Goal: Information Seeking & Learning: Find specific fact

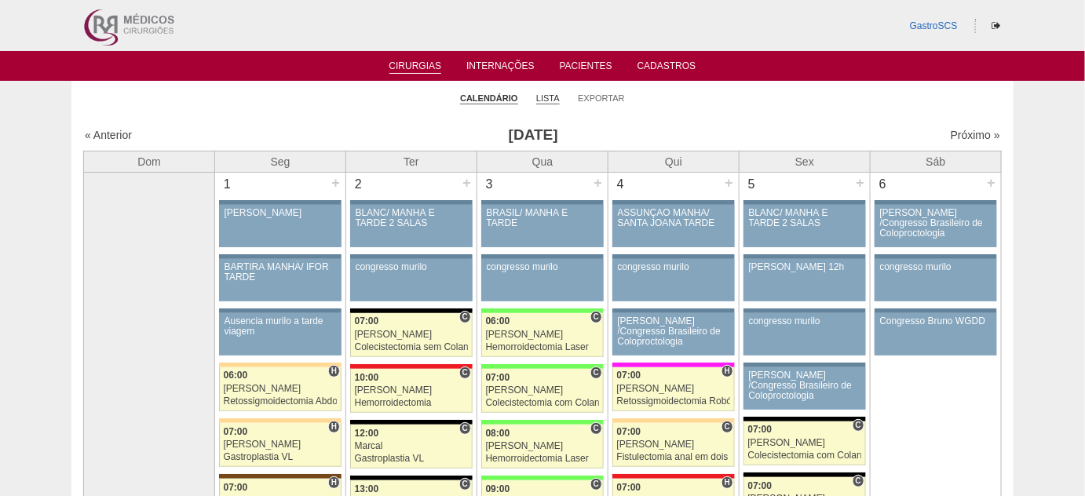
click at [555, 97] on link "Lista" at bounding box center [548, 99] width 24 height 12
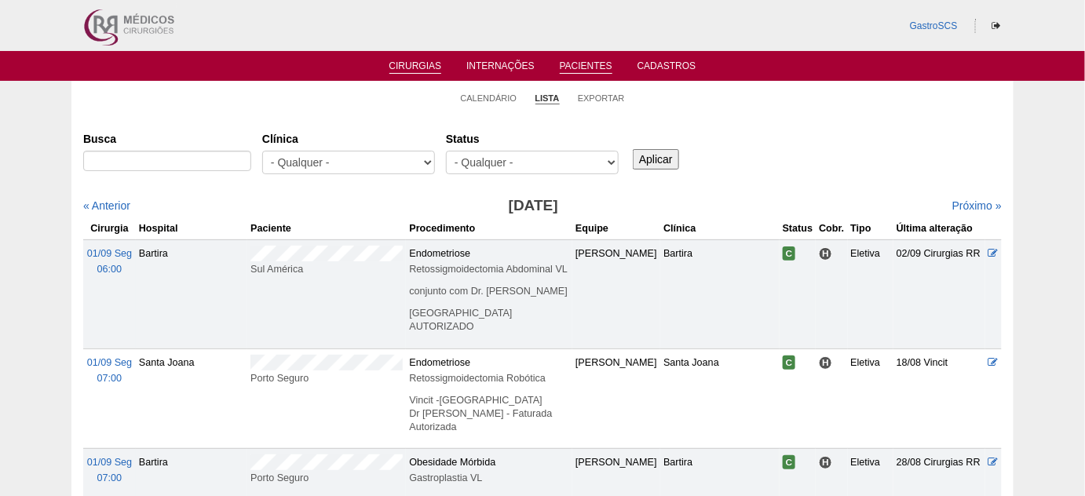
click at [581, 65] on link "Pacientes" at bounding box center [586, 66] width 53 height 13
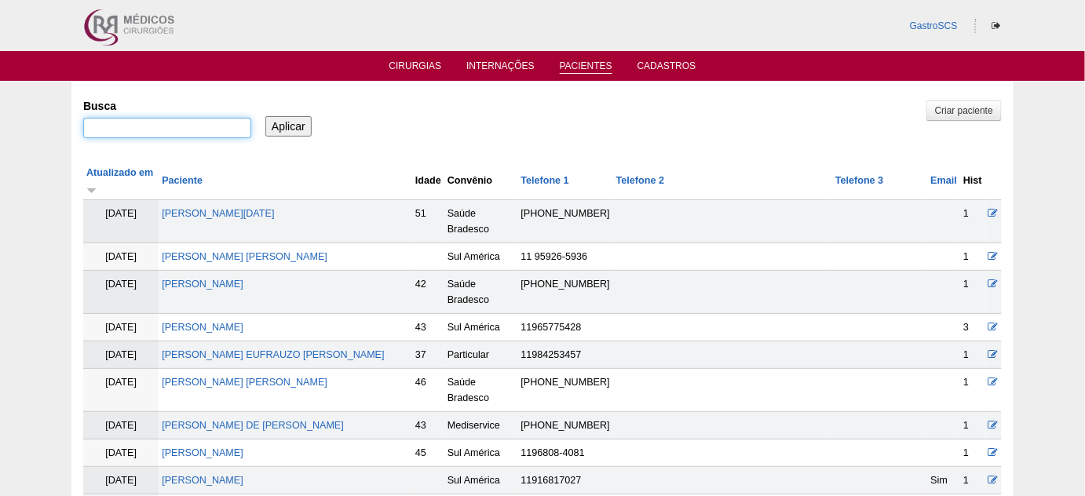
click at [170, 128] on input "Busca" at bounding box center [167, 128] width 168 height 20
type input "luana"
click at [265, 116] on input "Aplicar" at bounding box center [288, 126] width 46 height 20
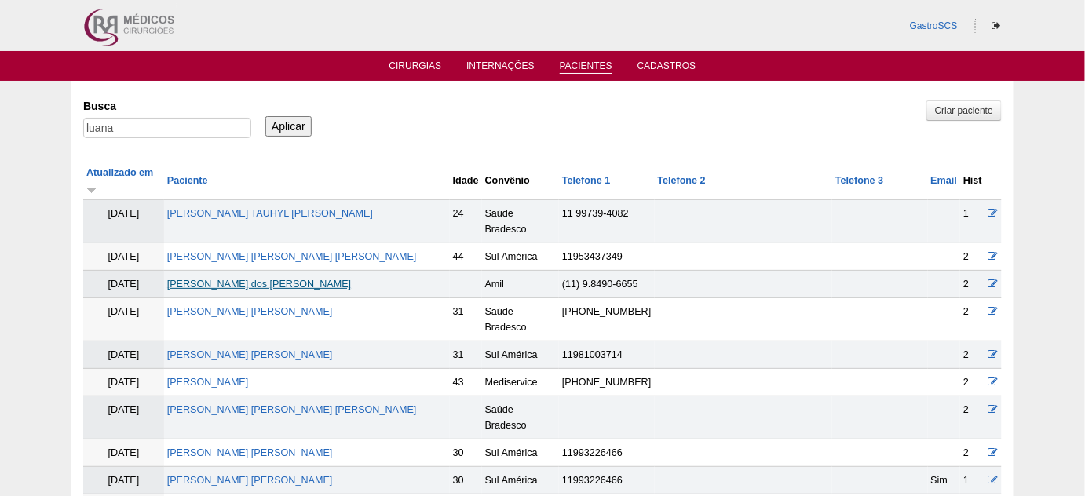
click at [299, 279] on link "Luana vieira lopes dos santos" at bounding box center [259, 284] width 184 height 11
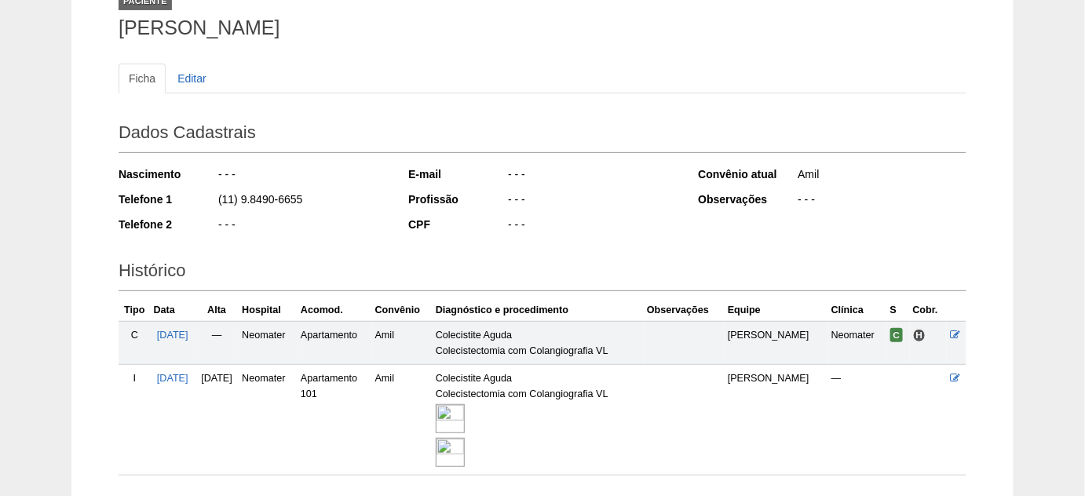
scroll to position [142, 0]
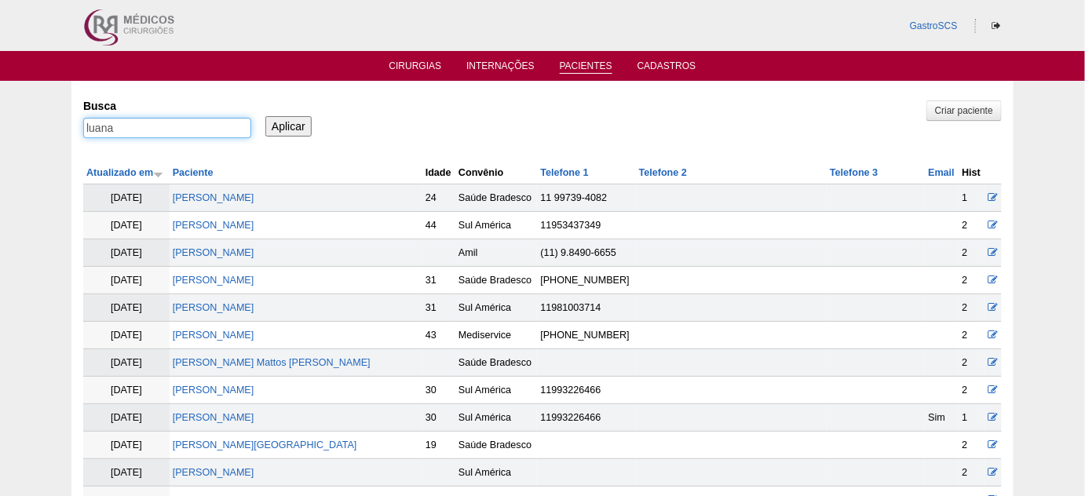
drag, startPoint x: 146, startPoint y: 133, endPoint x: 40, endPoint y: 140, distance: 106.3
type input "floriza"
click at [265, 116] on input "Aplicar" at bounding box center [288, 126] width 46 height 20
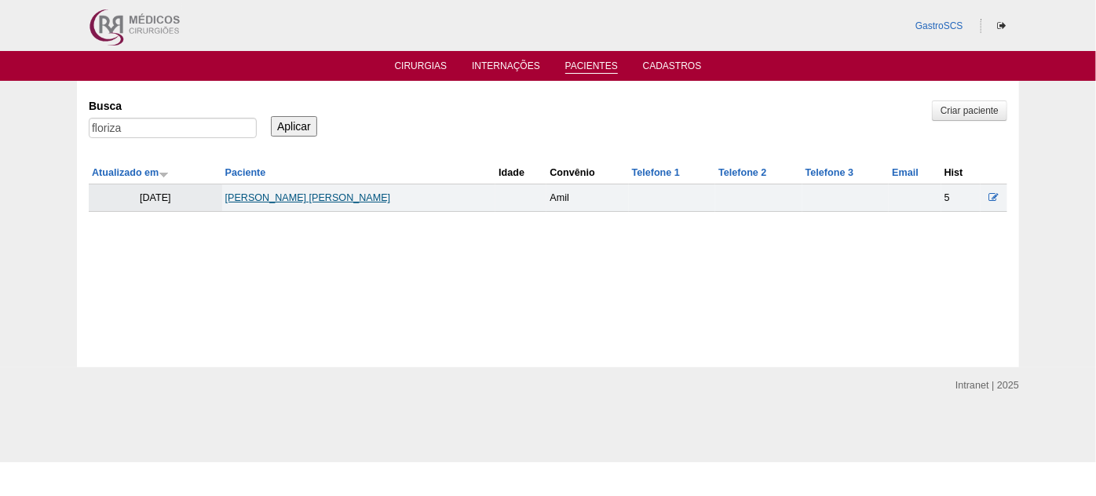
click at [311, 192] on link "[PERSON_NAME] [PERSON_NAME]" at bounding box center [308, 197] width 166 height 11
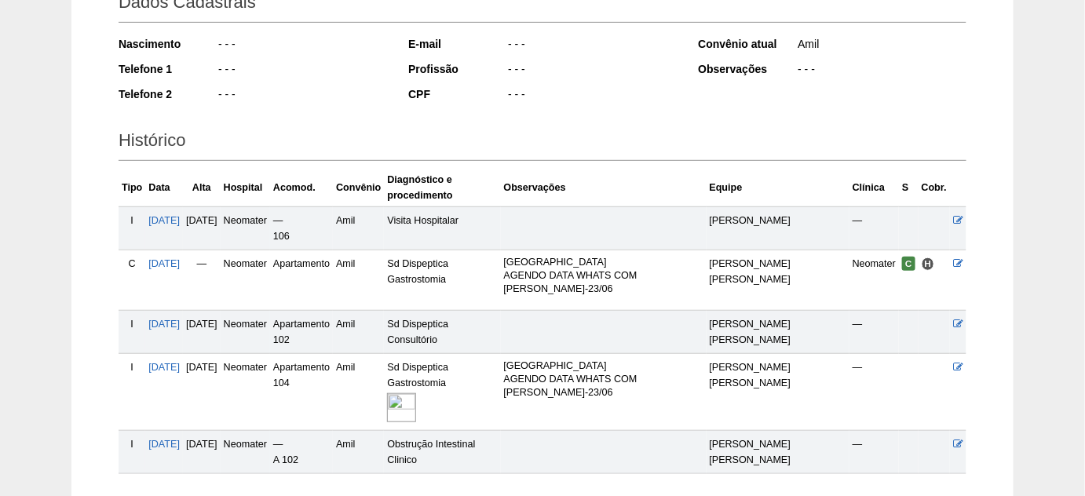
scroll to position [285, 0]
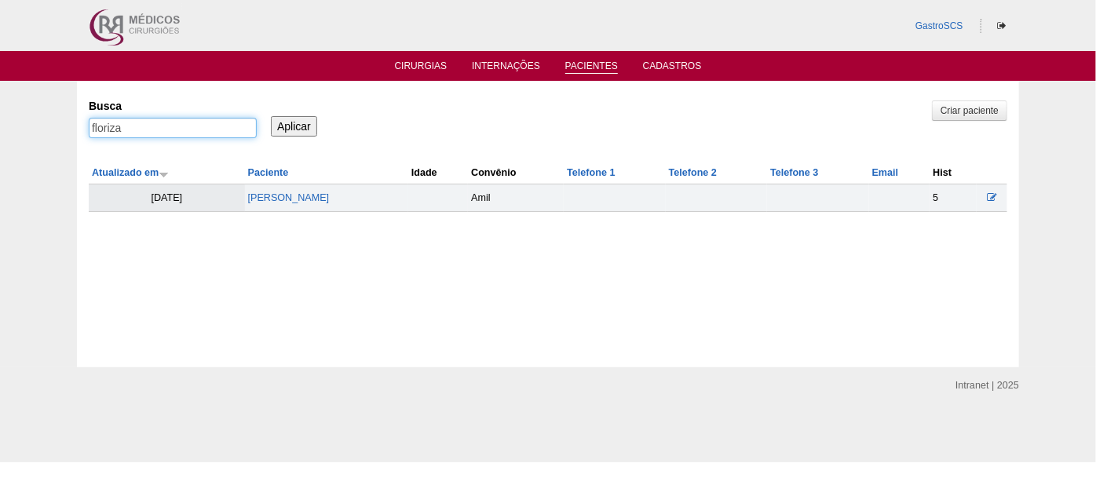
drag, startPoint x: 134, startPoint y: 125, endPoint x: 27, endPoint y: 131, distance: 106.2
click at [27, 130] on div "Pacientes Criar paciente Busca floriza Aplicar Atualizado em Paciente Idade" at bounding box center [548, 224] width 1096 height 287
type input "alef"
click at [271, 116] on input "Aplicar" at bounding box center [294, 126] width 46 height 20
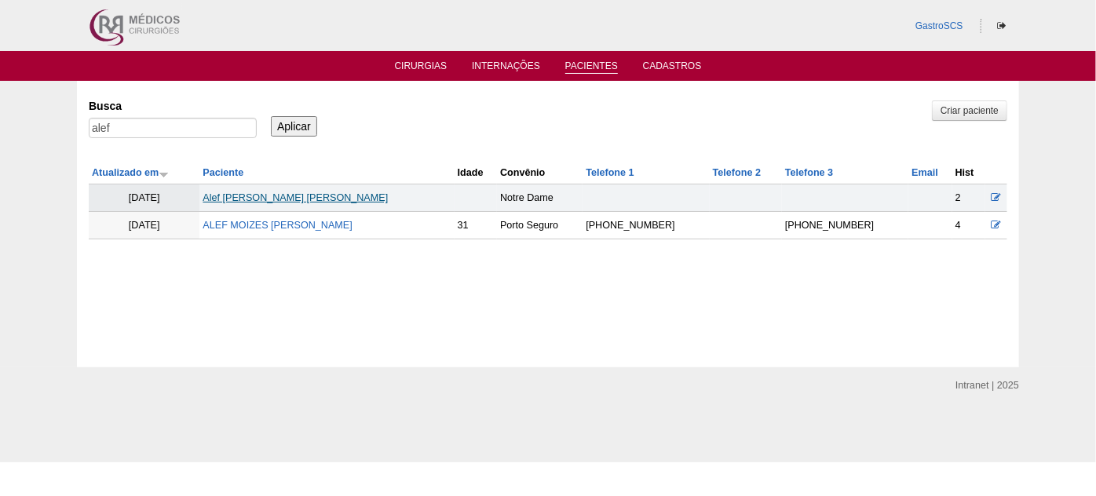
click at [335, 196] on link "[PERSON_NAME]" at bounding box center [295, 197] width 185 height 11
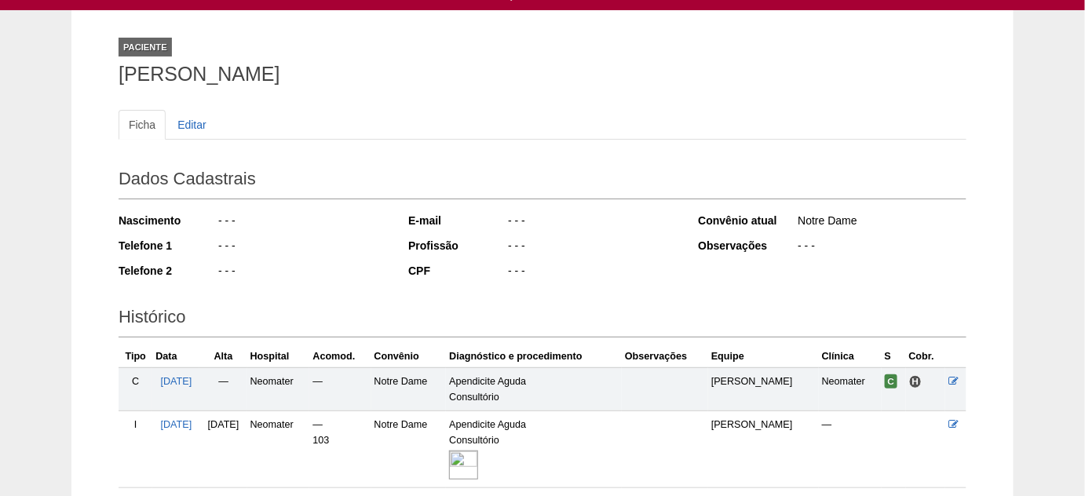
scroll to position [142, 0]
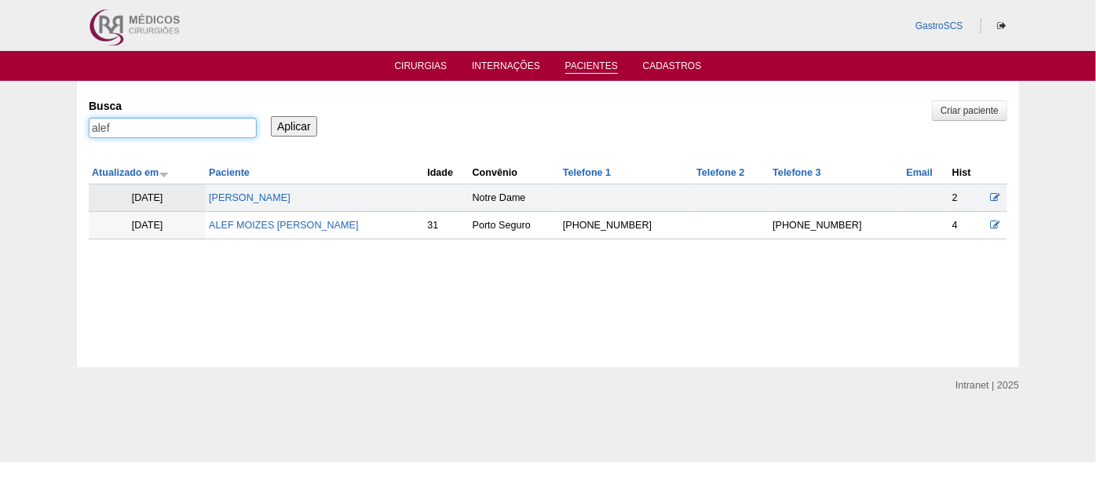
drag, startPoint x: 176, startPoint y: 127, endPoint x: 44, endPoint y: 130, distance: 132.0
click at [57, 130] on div "Pacientes Criar paciente [GEOGRAPHIC_DATA] alef Aplicar Atualizado em Paciente …" at bounding box center [548, 224] width 1096 height 287
type input "kauan"
click at [271, 116] on input "Aplicar" at bounding box center [294, 126] width 46 height 20
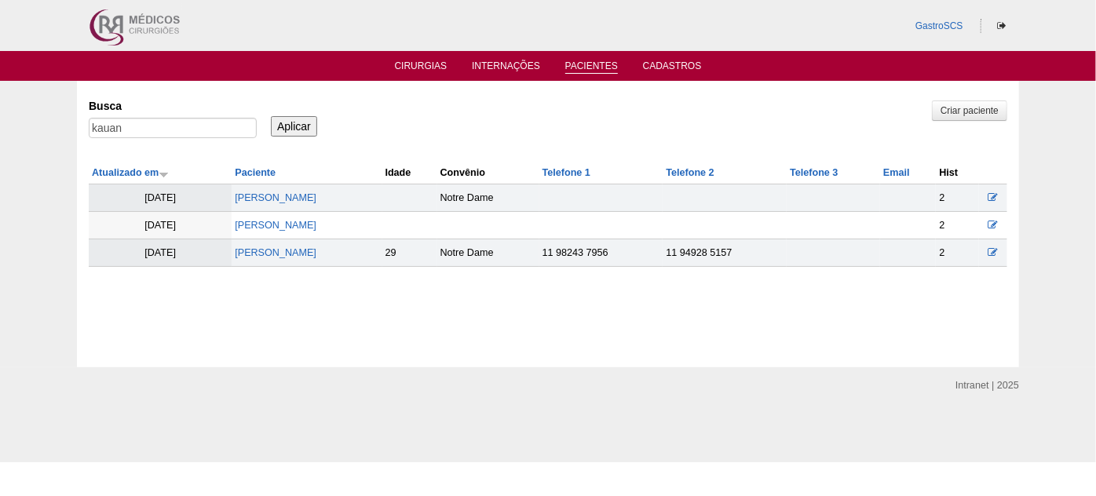
click at [281, 190] on td "Kauan Gonçalves Carvalho" at bounding box center [307, 198] width 150 height 27
click at [280, 198] on link "Kauan Gonçalves Carvalho" at bounding box center [276, 197] width 82 height 11
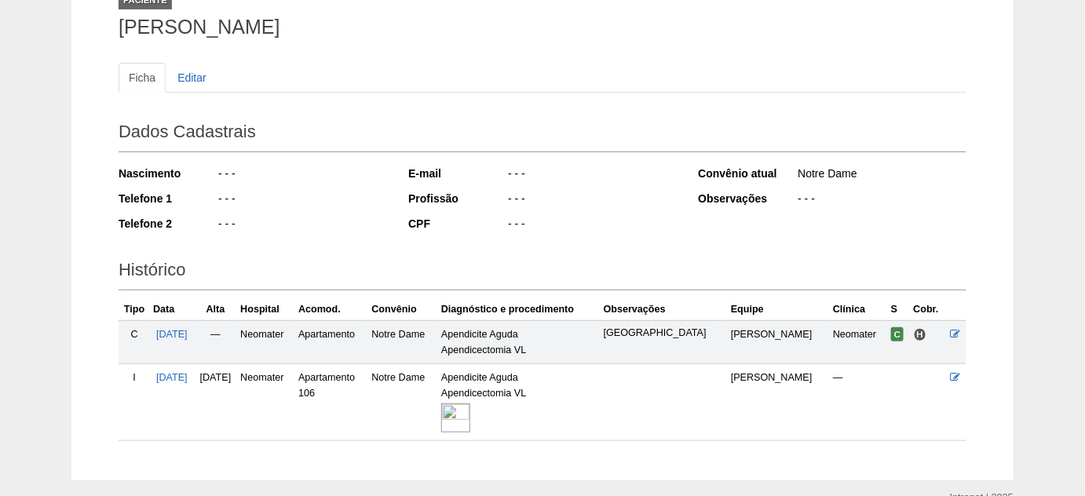
scroll to position [142, 0]
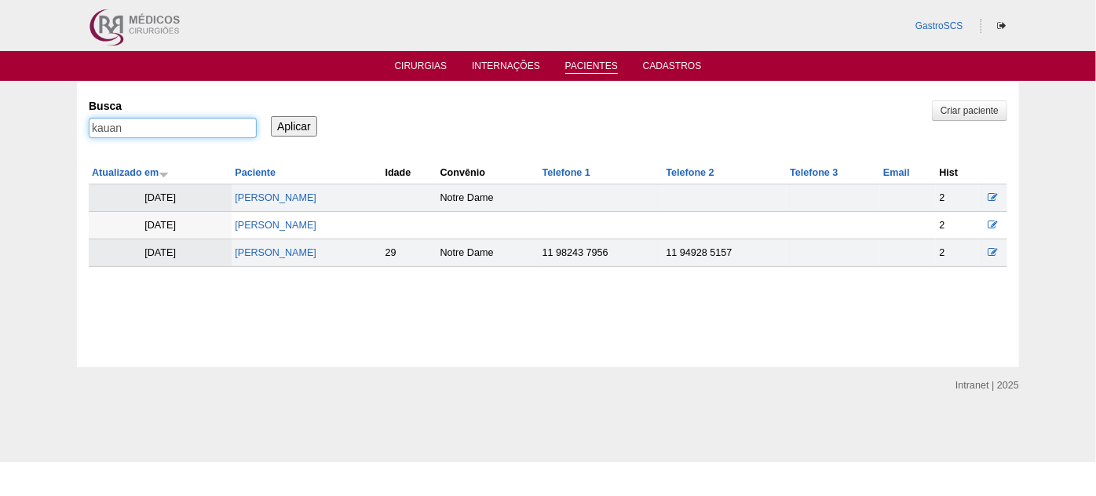
drag, startPoint x: 167, startPoint y: 129, endPoint x: 49, endPoint y: 124, distance: 118.7
click at [56, 125] on div "Pacientes Criar paciente Busca kauan Aplicar Atualizado em Paciente Idade" at bounding box center [548, 224] width 1096 height 287
type input "Leandro"
click at [271, 116] on input "Aplicar" at bounding box center [294, 126] width 46 height 20
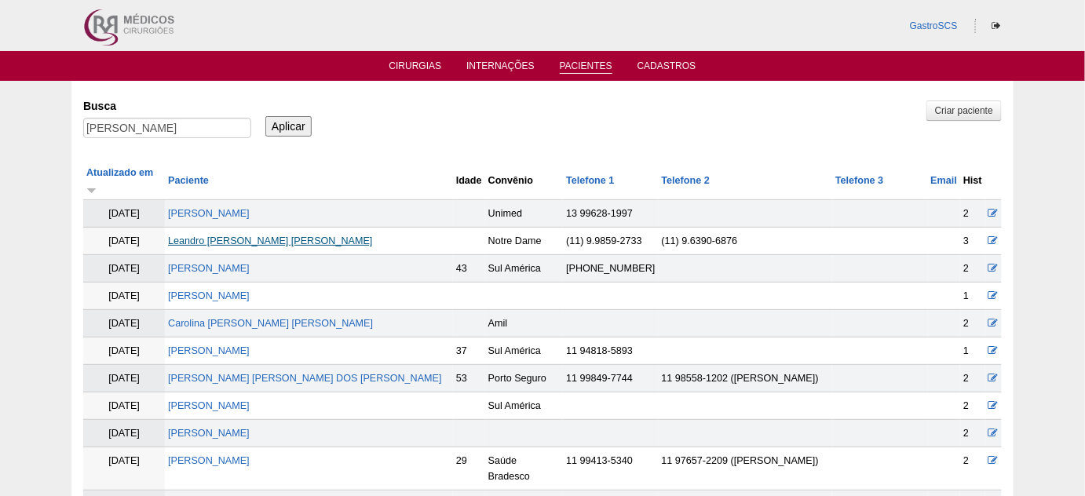
click at [284, 236] on link "Leandro [PERSON_NAME] [PERSON_NAME]" at bounding box center [270, 241] width 204 height 11
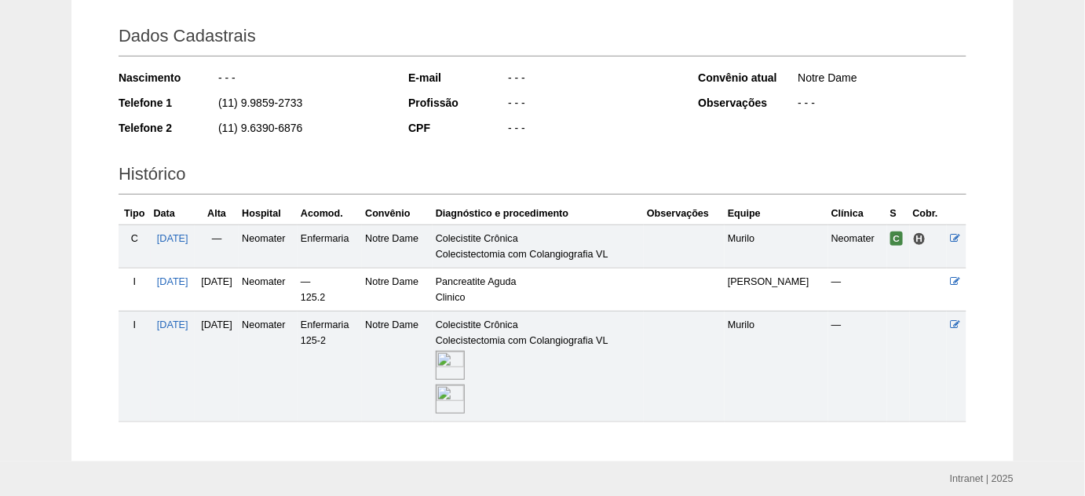
scroll to position [214, 0]
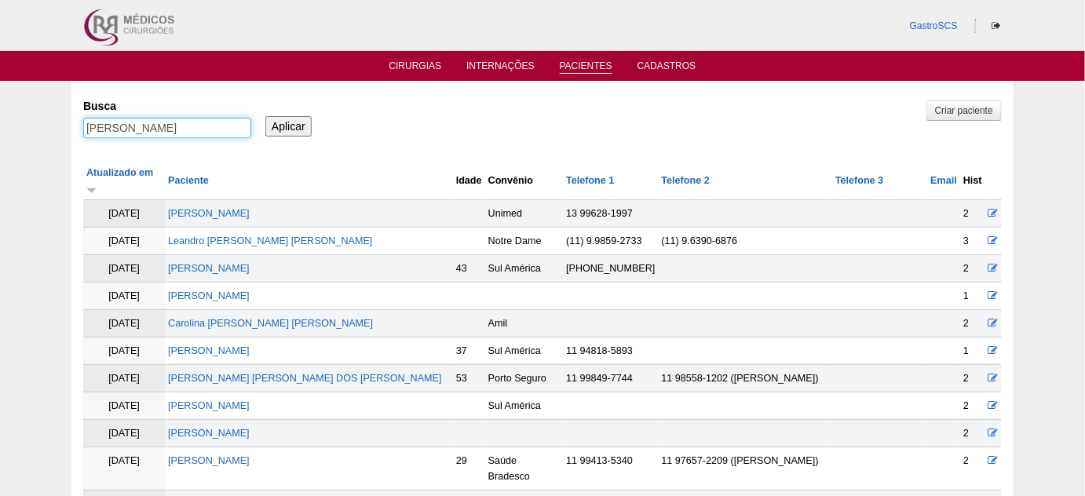
drag, startPoint x: 163, startPoint y: 119, endPoint x: 0, endPoint y: 130, distance: 163.8
type input "dilza"
click at [265, 116] on input "Aplicar" at bounding box center [288, 126] width 46 height 20
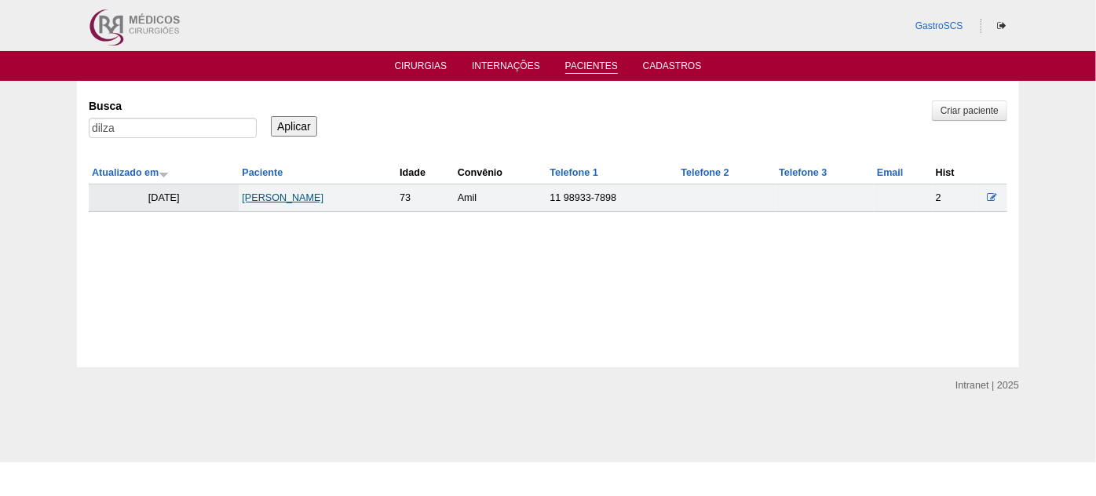
click at [292, 196] on link "[PERSON_NAME]" at bounding box center [283, 197] width 82 height 11
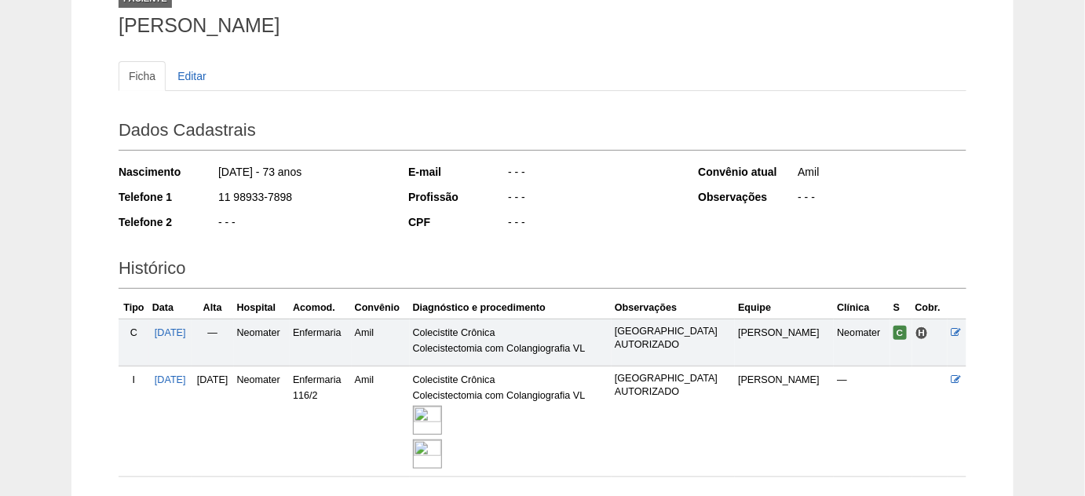
scroll to position [142, 0]
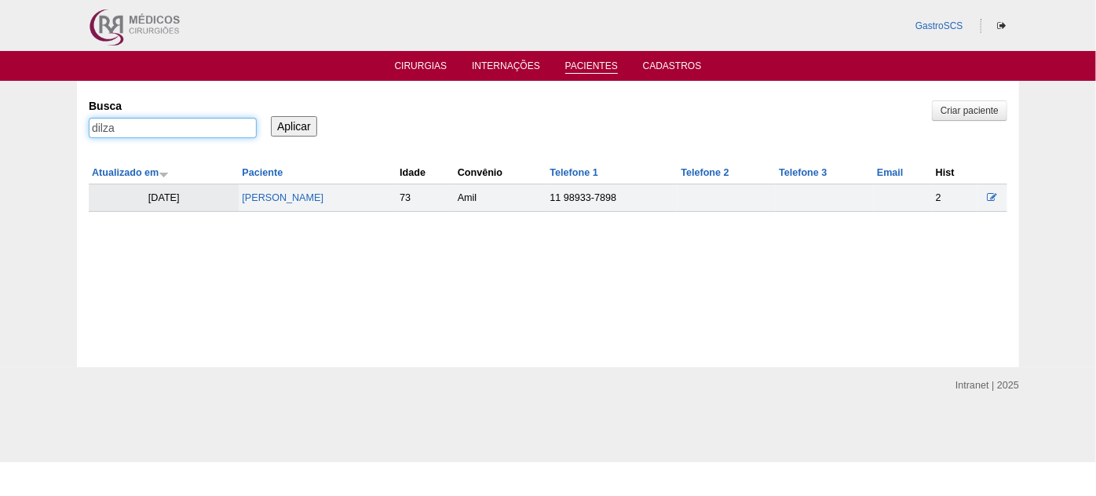
drag, startPoint x: 141, startPoint y: 128, endPoint x: 57, endPoint y: 129, distance: 83.2
click at [65, 128] on div "Pacientes Criar paciente [GEOGRAPHIC_DATA] dilza Aplicar Atualizado em Paciente…" at bounding box center [548, 224] width 1096 height 287
type input "[PERSON_NAME]"
click at [271, 116] on input "Aplicar" at bounding box center [294, 126] width 46 height 20
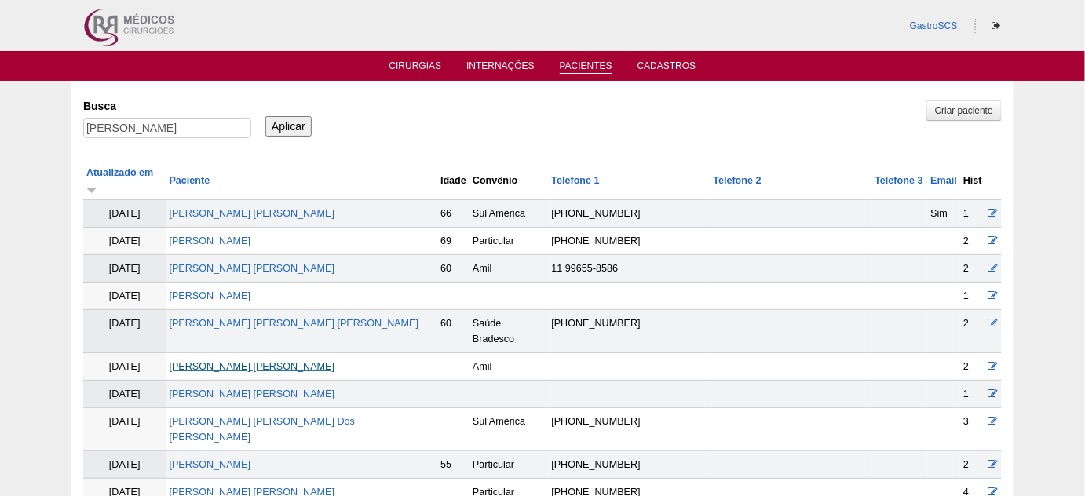
click at [266, 361] on link "[PERSON_NAME] [PERSON_NAME]" at bounding box center [253, 366] width 166 height 11
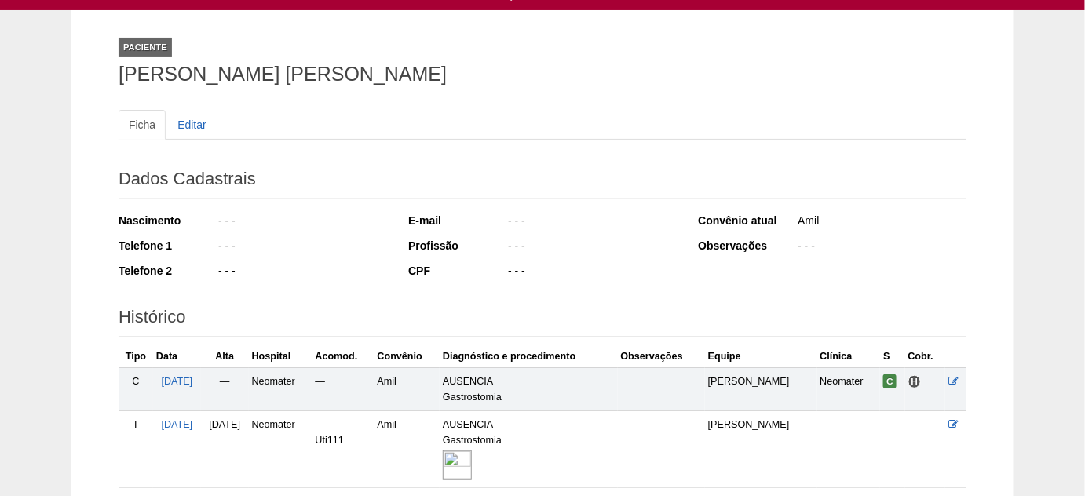
scroll to position [142, 0]
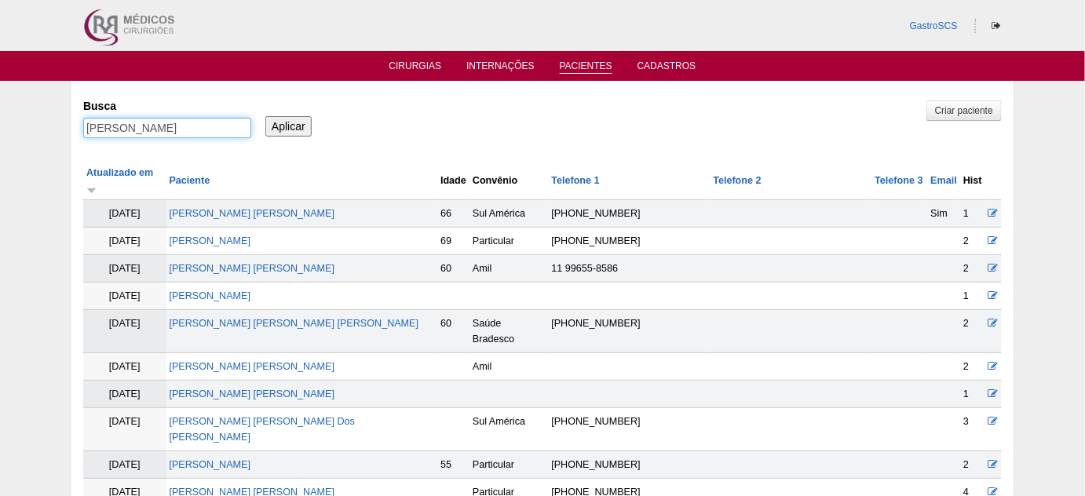
drag, startPoint x: 97, startPoint y: 125, endPoint x: 35, endPoint y: 124, distance: 62.0
type input "m"
type input "severina"
click at [265, 116] on input "Aplicar" at bounding box center [288, 126] width 46 height 20
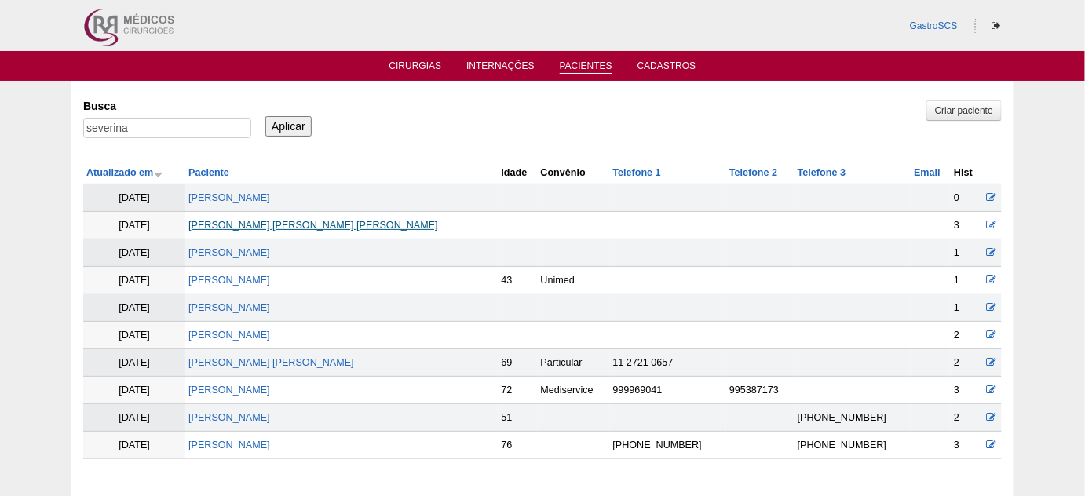
click at [286, 224] on link "Maria Severina da Silva Lira" at bounding box center [313, 225] width 250 height 11
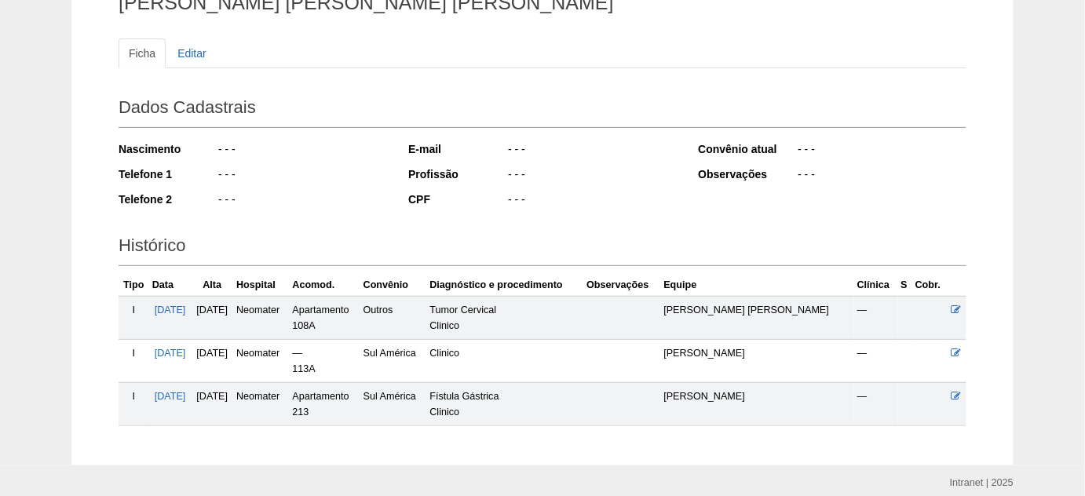
scroll to position [142, 0]
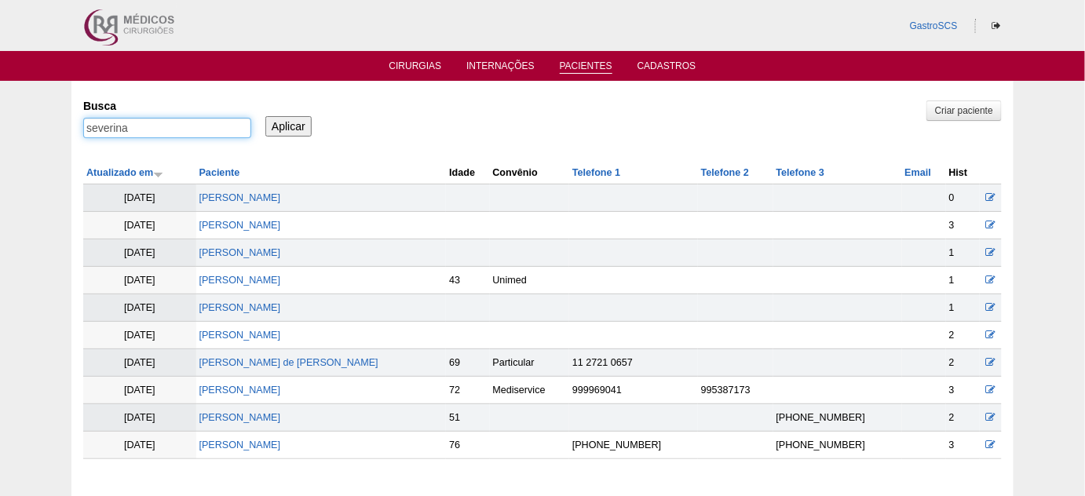
drag, startPoint x: 152, startPoint y: 134, endPoint x: 8, endPoint y: 121, distance: 145.0
click at [24, 121] on div "Pacientes Criar paciente [GEOGRAPHIC_DATA] [GEOGRAPHIC_DATA] Aplicar Atualizado…" at bounding box center [542, 290] width 1085 height 418
type input "francis"
click at [265, 116] on input "Aplicar" at bounding box center [288, 126] width 46 height 20
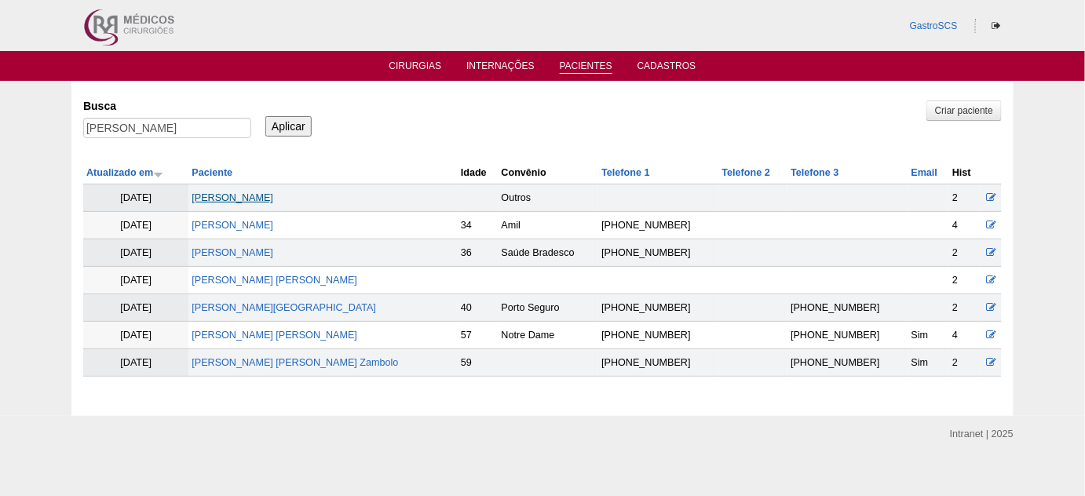
click at [246, 195] on link "[PERSON_NAME]" at bounding box center [233, 197] width 82 height 11
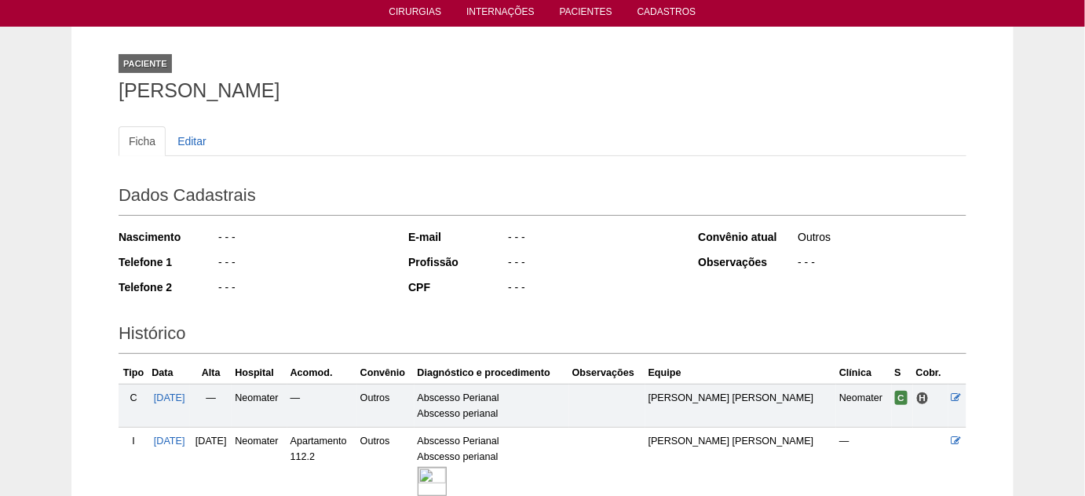
scroll to position [142, 0]
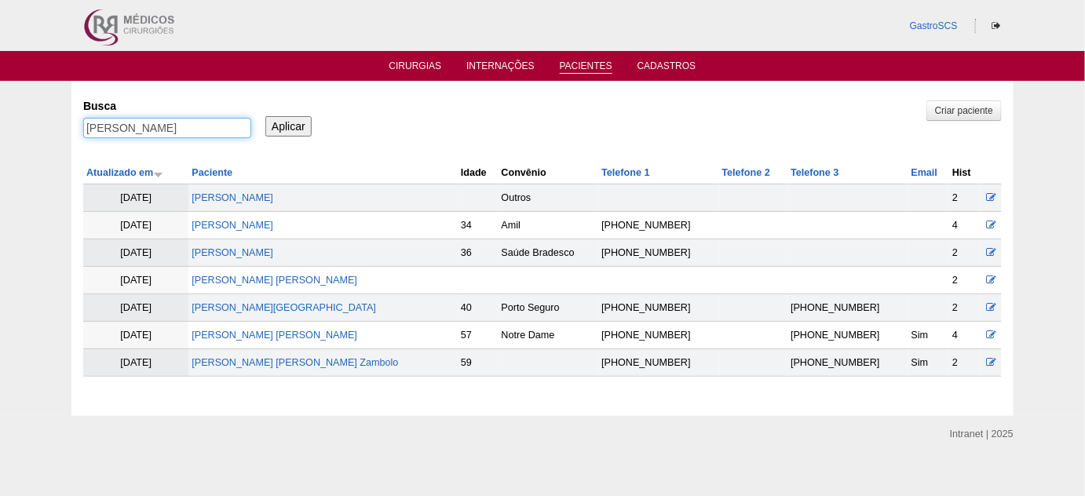
click at [184, 125] on input "francis" at bounding box center [167, 128] width 168 height 20
type input "lucy"
click at [265, 116] on input "Aplicar" at bounding box center [288, 126] width 46 height 20
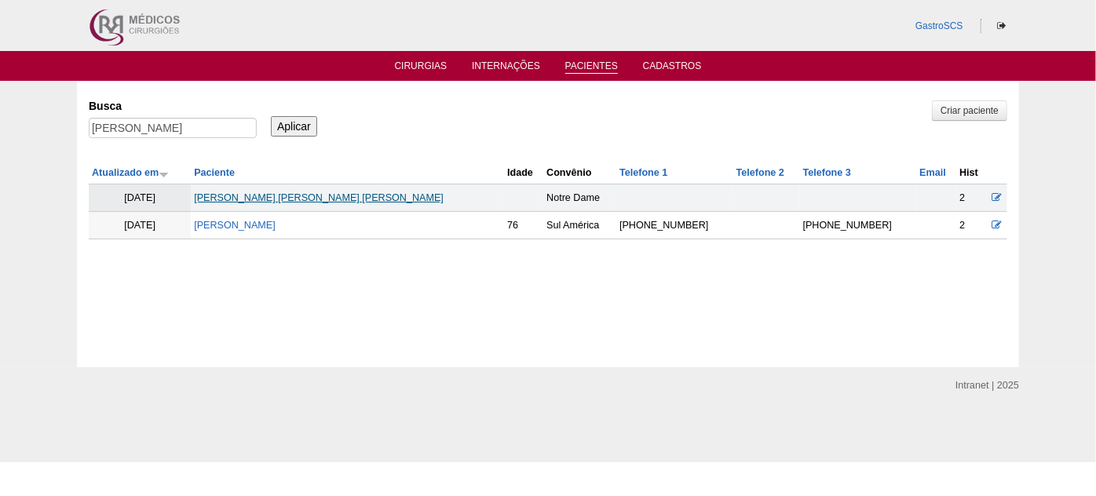
click at [254, 195] on link "[PERSON_NAME] [PERSON_NAME] [PERSON_NAME]" at bounding box center [319, 197] width 250 height 11
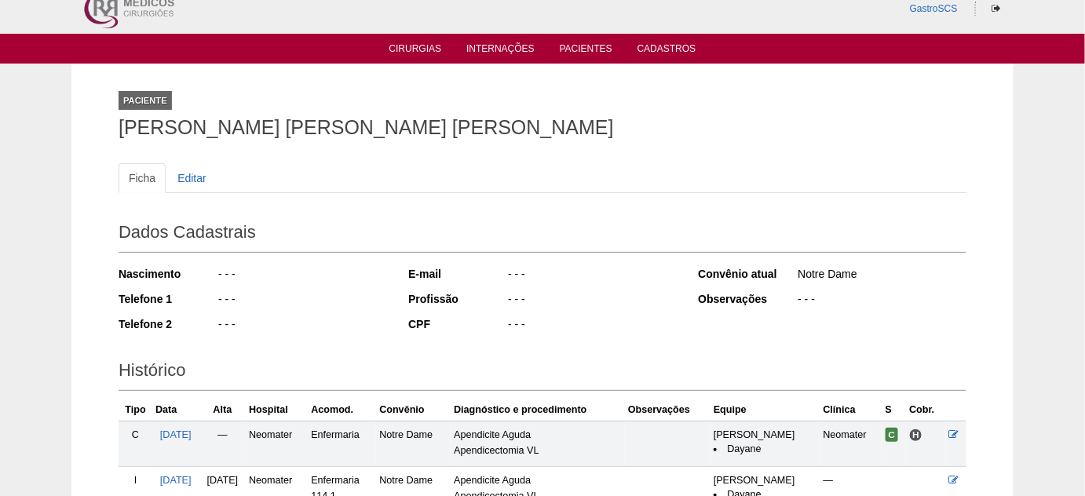
scroll to position [71, 0]
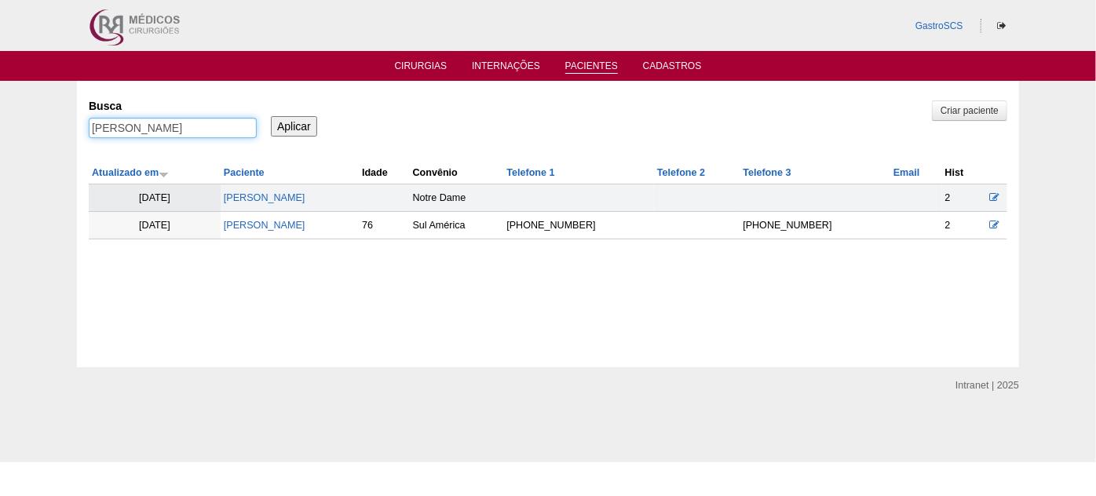
drag, startPoint x: 174, startPoint y: 125, endPoint x: 0, endPoint y: 130, distance: 173.6
click at [0, 129] on div "Pacientes Criar paciente [GEOGRAPHIC_DATA] [PERSON_NAME] Aplicar Atualizado em …" at bounding box center [548, 224] width 1096 height 287
type input "luiza"
click at [271, 116] on input "Aplicar" at bounding box center [294, 126] width 46 height 20
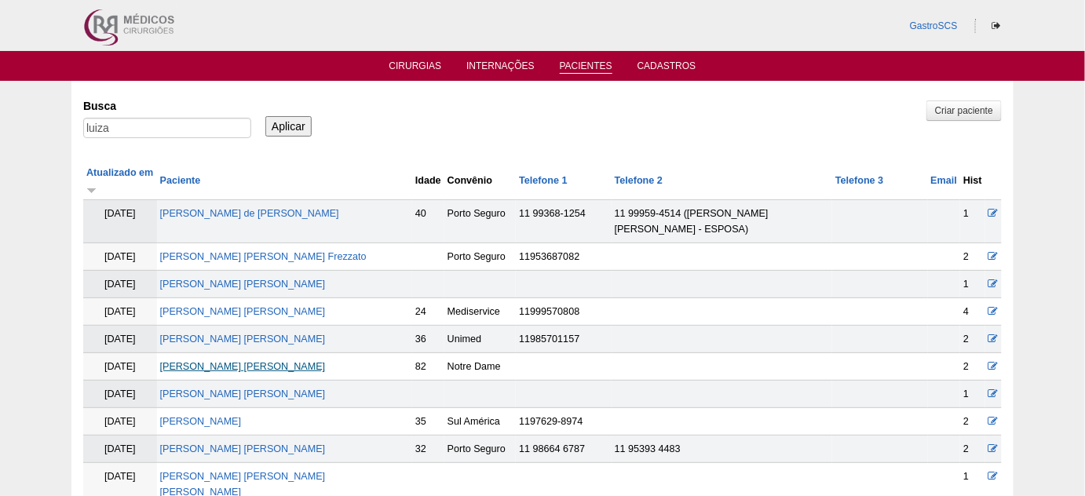
click at [249, 361] on link "[PERSON_NAME] [PERSON_NAME]" at bounding box center [243, 366] width 166 height 11
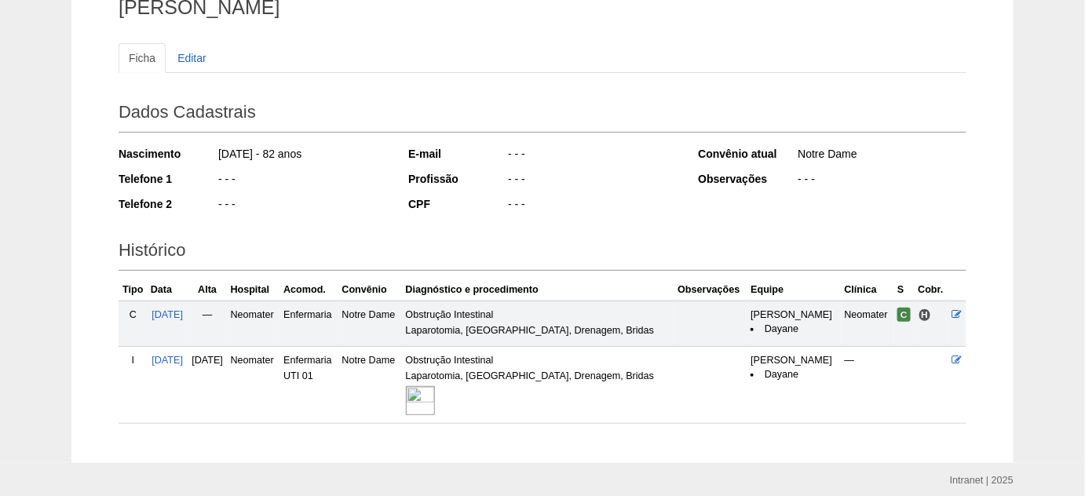
scroll to position [142, 0]
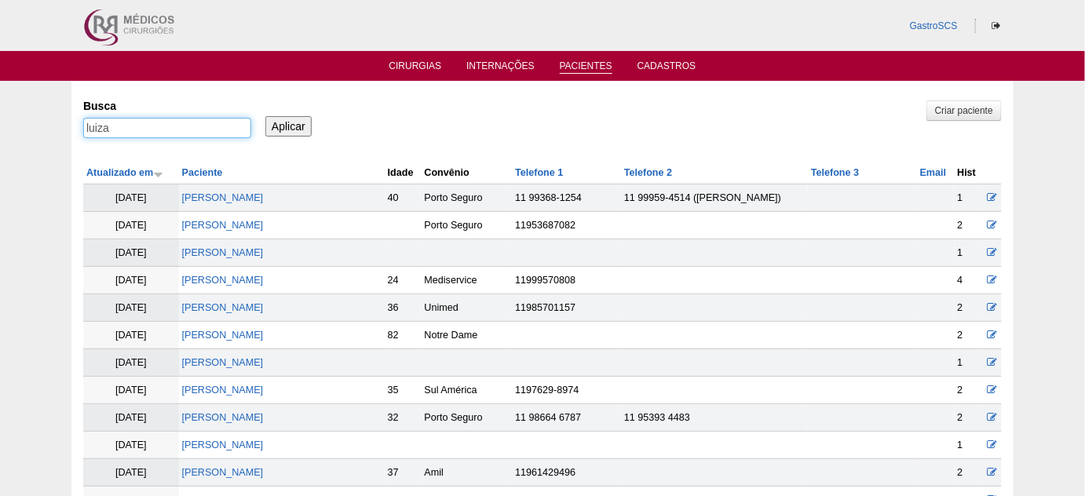
drag, startPoint x: 145, startPoint y: 128, endPoint x: 0, endPoint y: 126, distance: 144.5
type input "afra"
click at [265, 116] on input "Aplicar" at bounding box center [288, 126] width 46 height 20
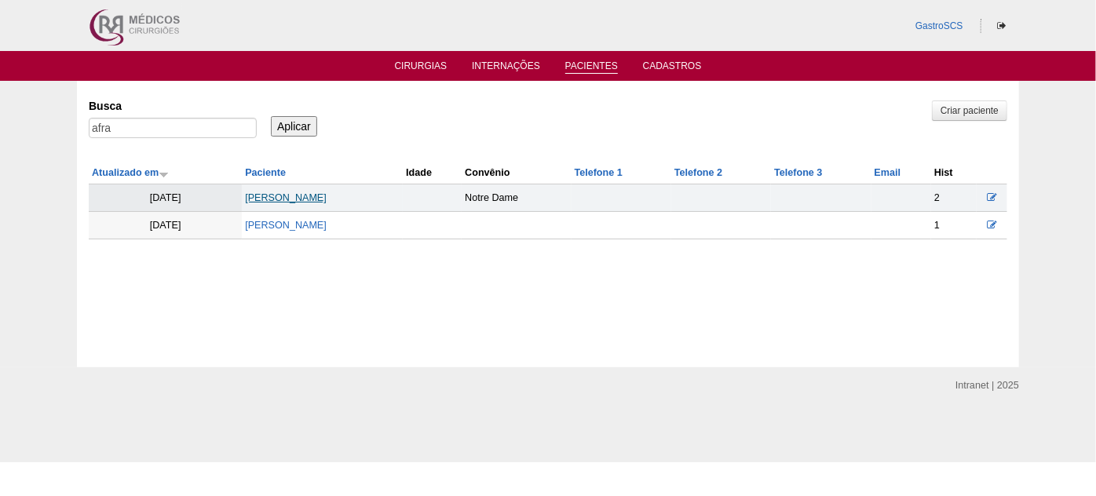
click at [316, 192] on link "[PERSON_NAME]" at bounding box center [286, 197] width 82 height 11
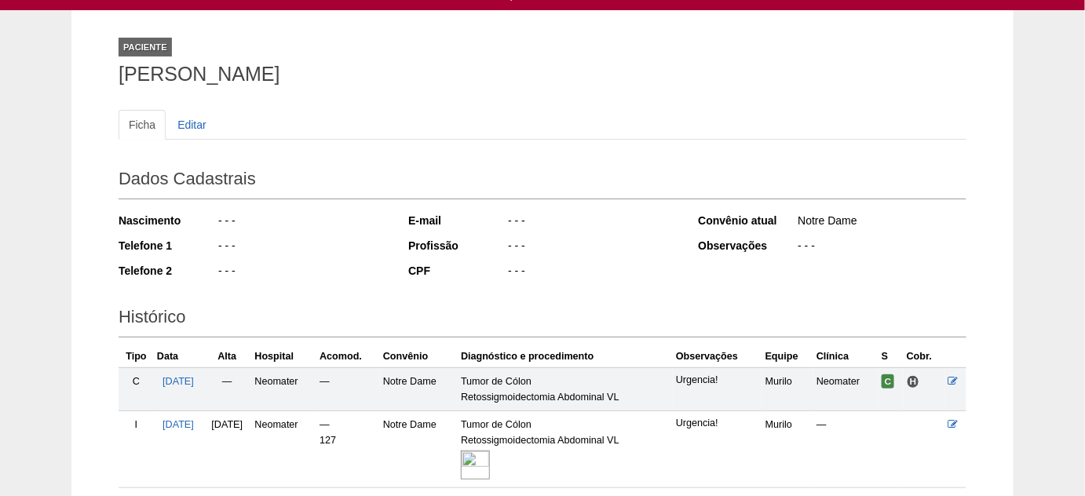
scroll to position [142, 0]
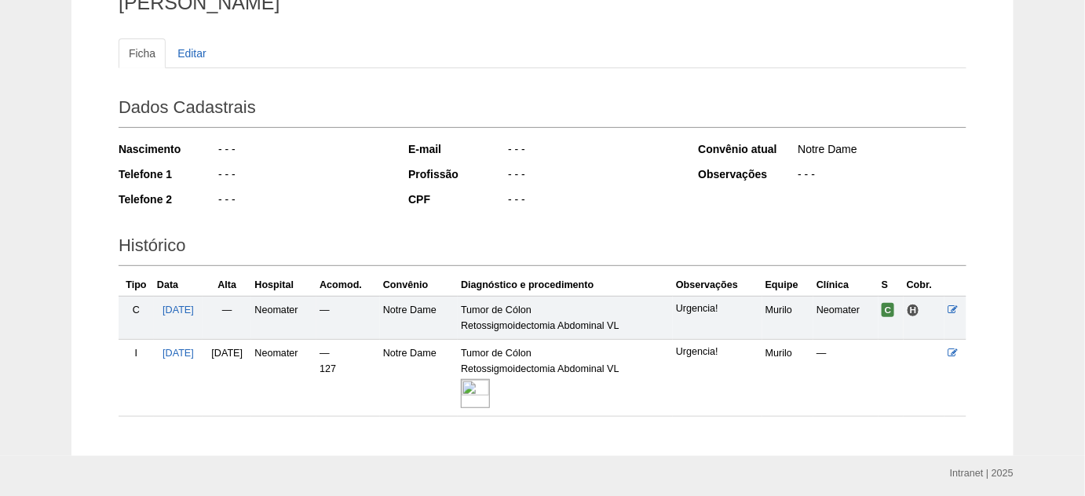
click at [490, 389] on img at bounding box center [475, 393] width 29 height 29
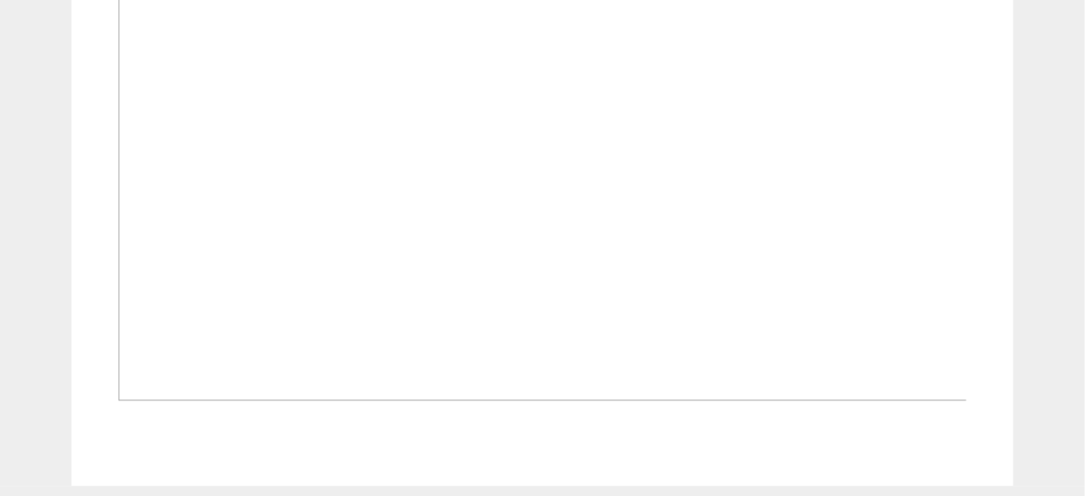
scroll to position [714, 0]
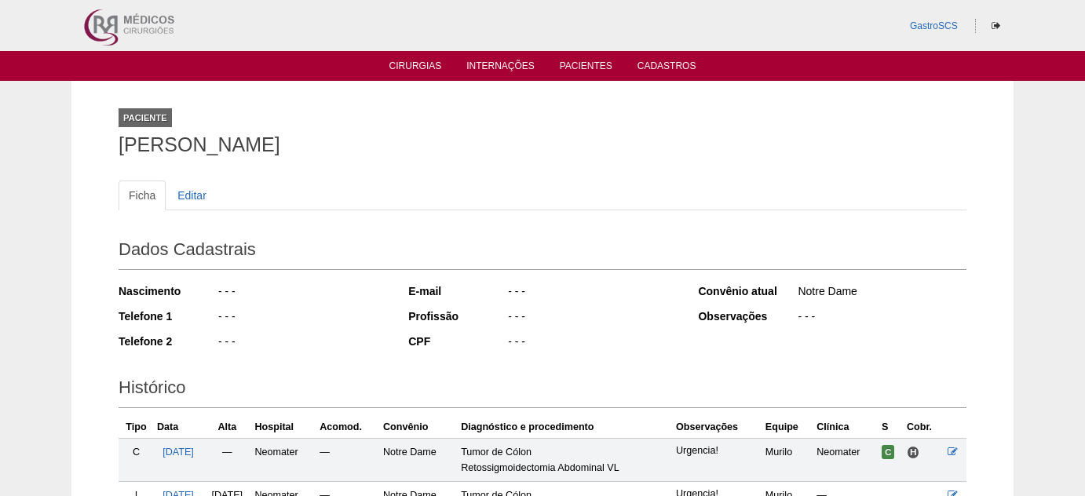
scroll to position [144, 0]
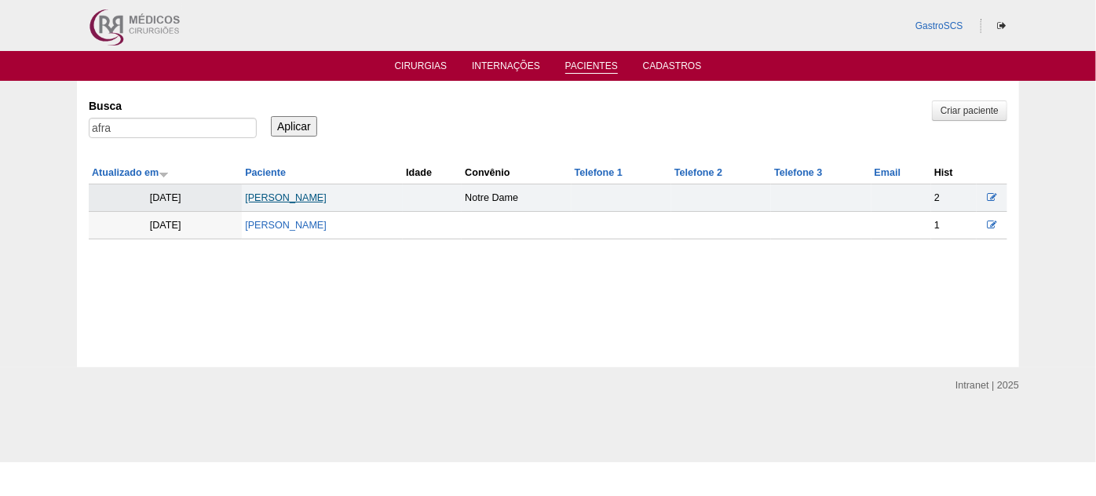
click at [312, 194] on link "[PERSON_NAME]" at bounding box center [286, 197] width 82 height 11
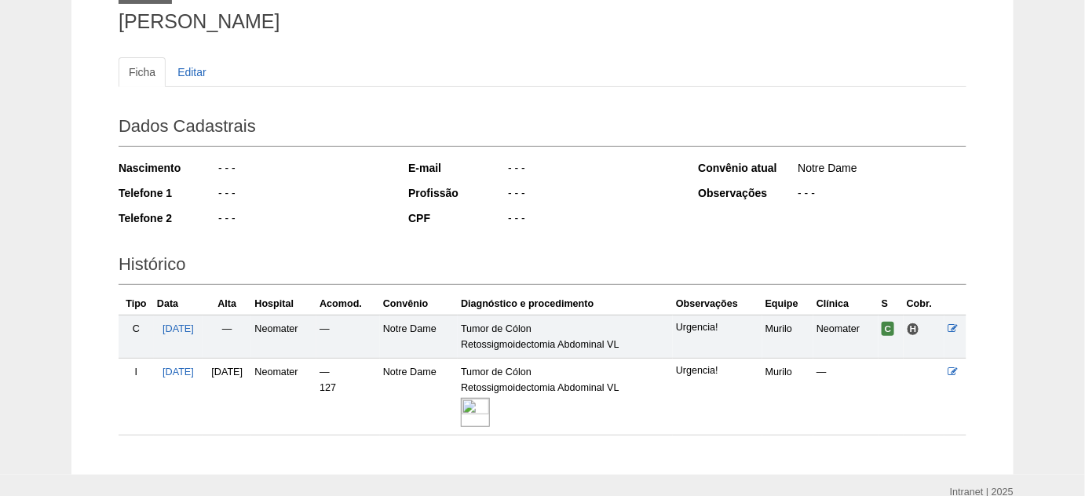
scroll to position [142, 0]
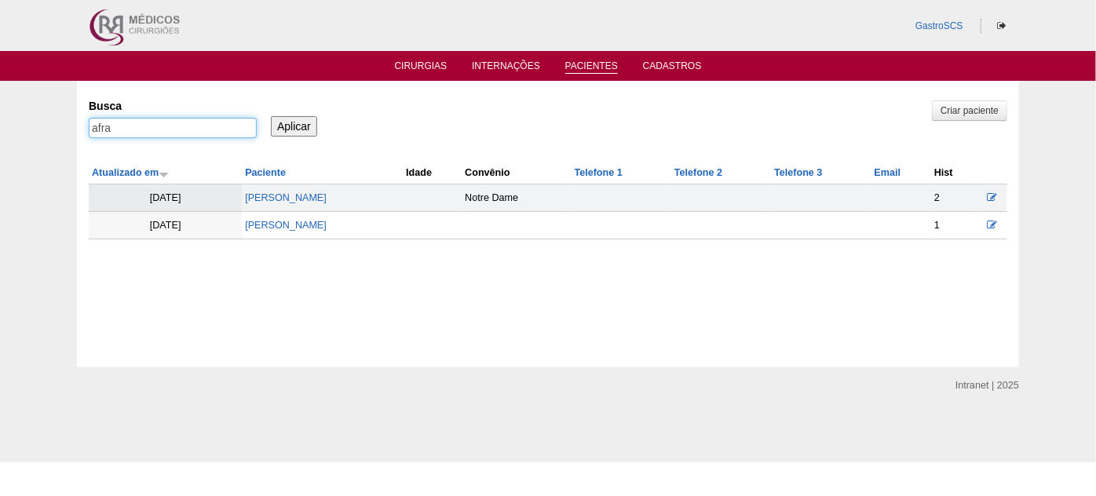
drag, startPoint x: 113, startPoint y: 128, endPoint x: 0, endPoint y: 127, distance: 113.1
click at [23, 126] on div "Pacientes Criar paciente Busca afra Aplicar Atualizado em Paciente Idade" at bounding box center [548, 224] width 1096 height 287
type input "laila"
click at [271, 116] on input "Aplicar" at bounding box center [294, 126] width 46 height 20
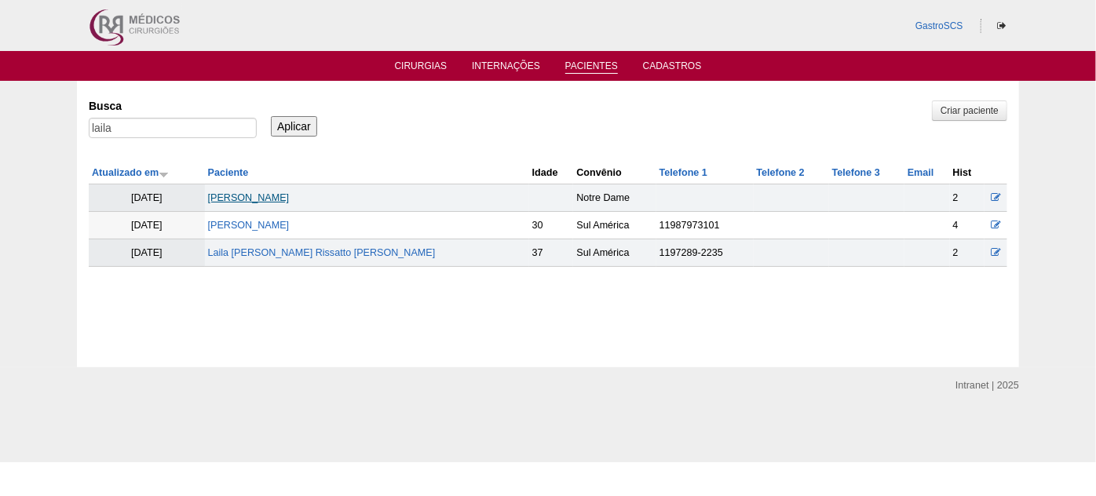
click at [259, 197] on link "Laila abdallah bassani" at bounding box center [249, 197] width 82 height 11
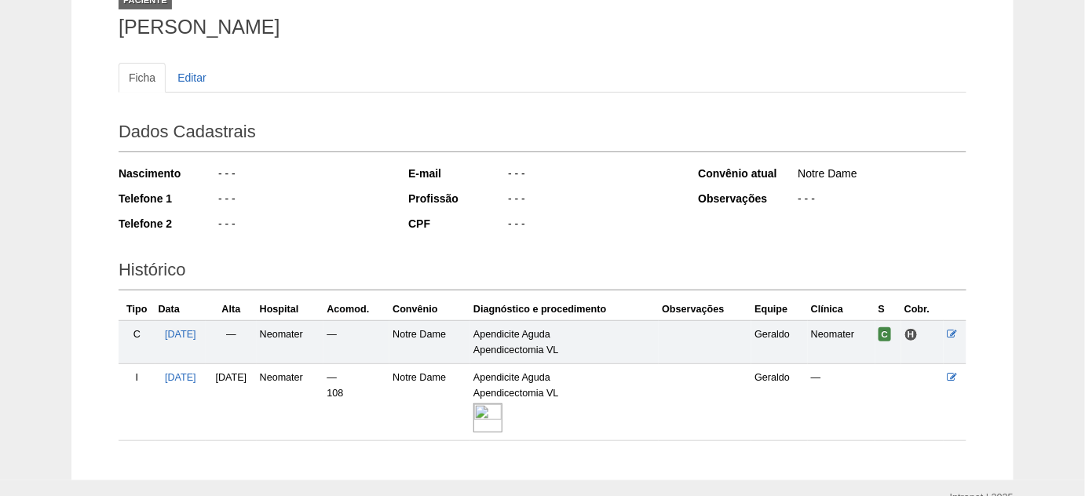
scroll to position [142, 0]
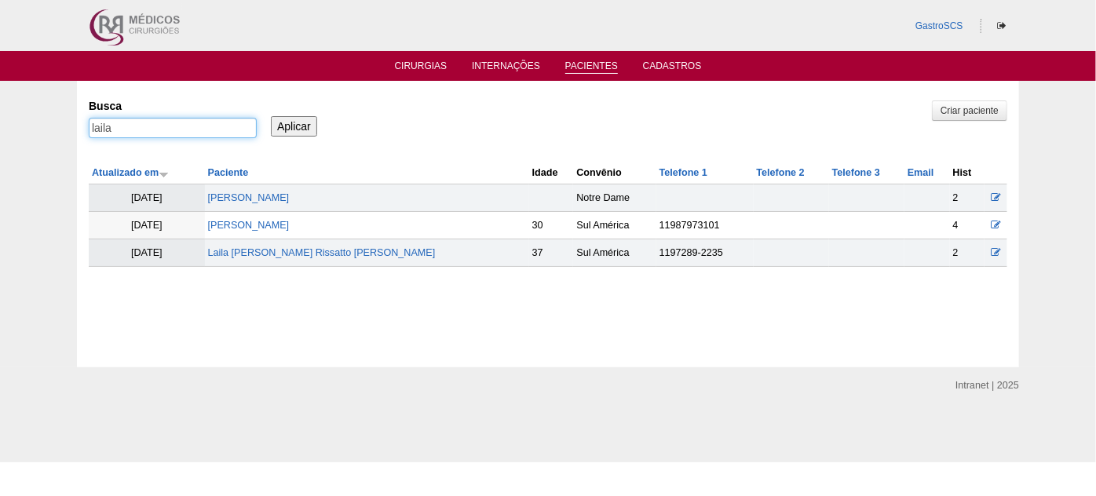
click at [201, 128] on input "laila" at bounding box center [173, 128] width 168 height 20
type input "l"
type input "dilza"
click at [271, 116] on input "Aplicar" at bounding box center [294, 126] width 46 height 20
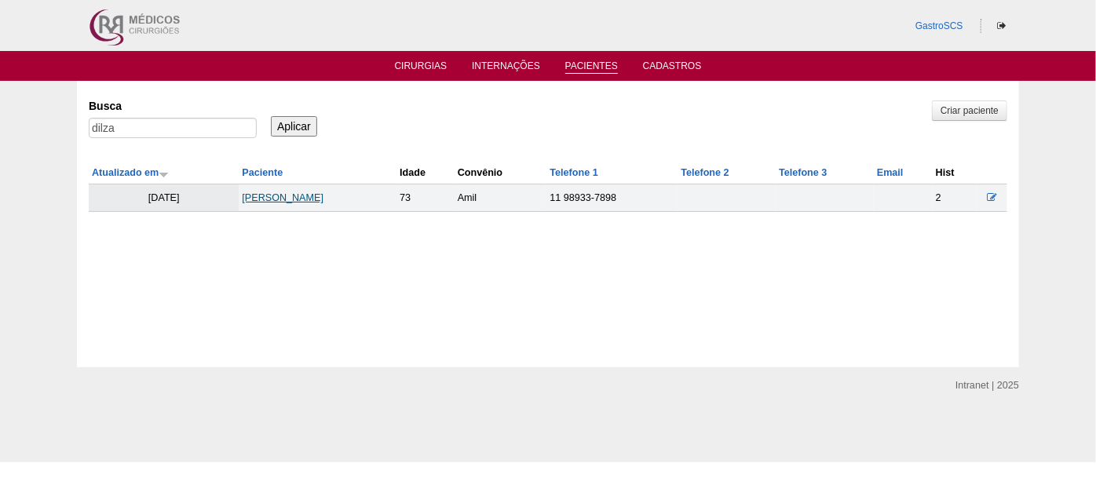
click at [278, 192] on link "[PERSON_NAME]" at bounding box center [283, 197] width 82 height 11
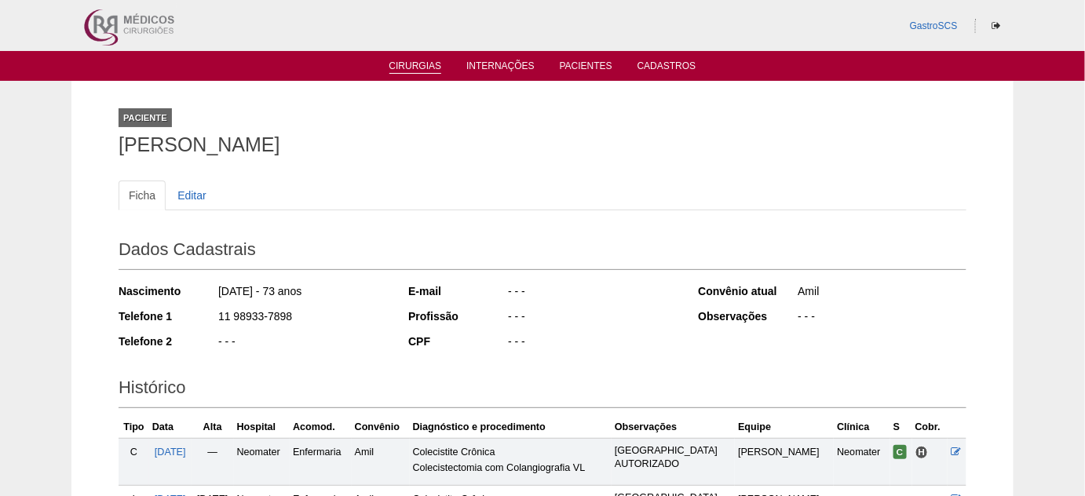
click at [404, 70] on link "Cirurgias" at bounding box center [416, 66] width 53 height 13
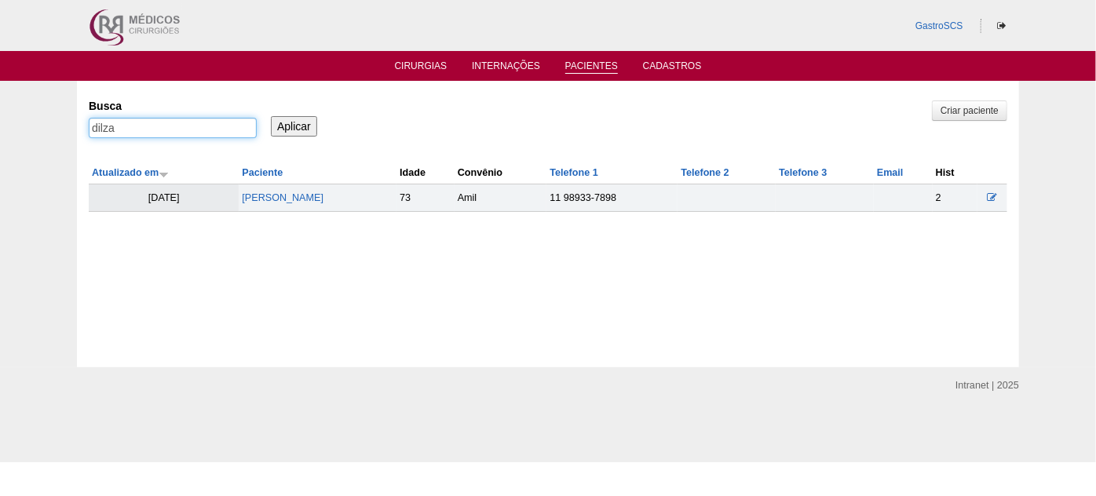
drag, startPoint x: 232, startPoint y: 131, endPoint x: 48, endPoint y: 135, distance: 183.8
click at [42, 131] on div "Pacientes Criar paciente Busca dilza Aplicar Atualizado em Paciente Idade" at bounding box center [548, 224] width 1096 height 287
type input "SEVERINA"
click at [271, 116] on input "Aplicar" at bounding box center [294, 126] width 46 height 20
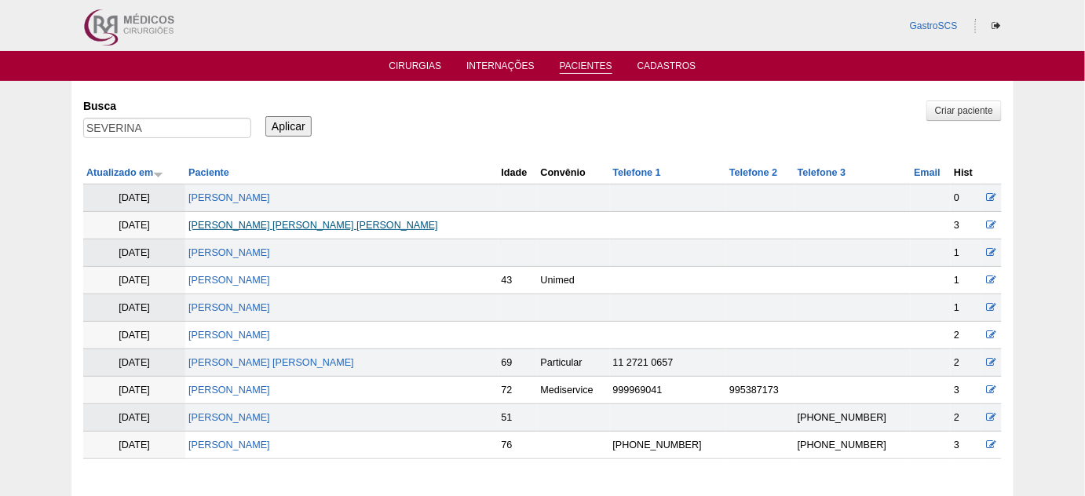
click at [278, 224] on link "[PERSON_NAME] [PERSON_NAME] [PERSON_NAME]" at bounding box center [313, 225] width 250 height 11
click at [264, 225] on link "[PERSON_NAME] [PERSON_NAME] [PERSON_NAME]" at bounding box center [313, 225] width 250 height 11
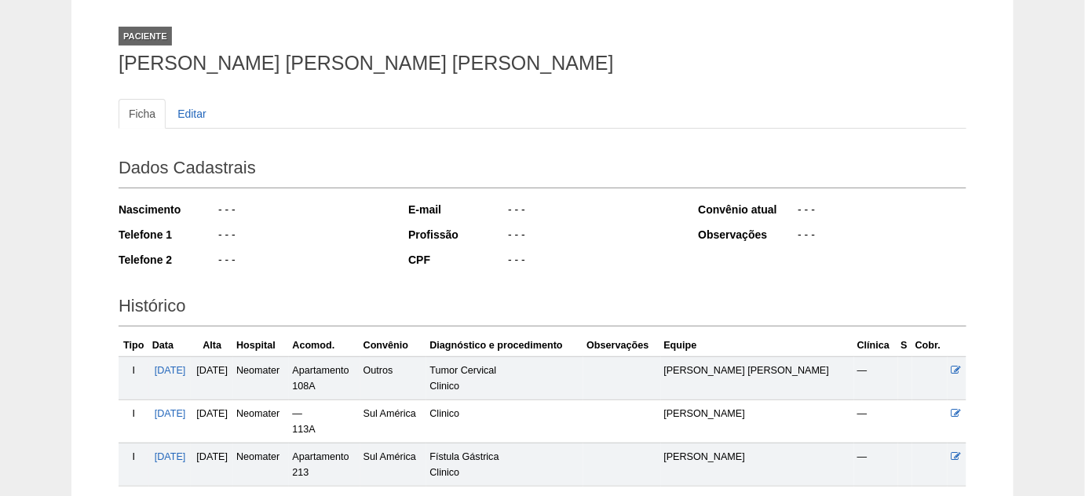
scroll to position [142, 0]
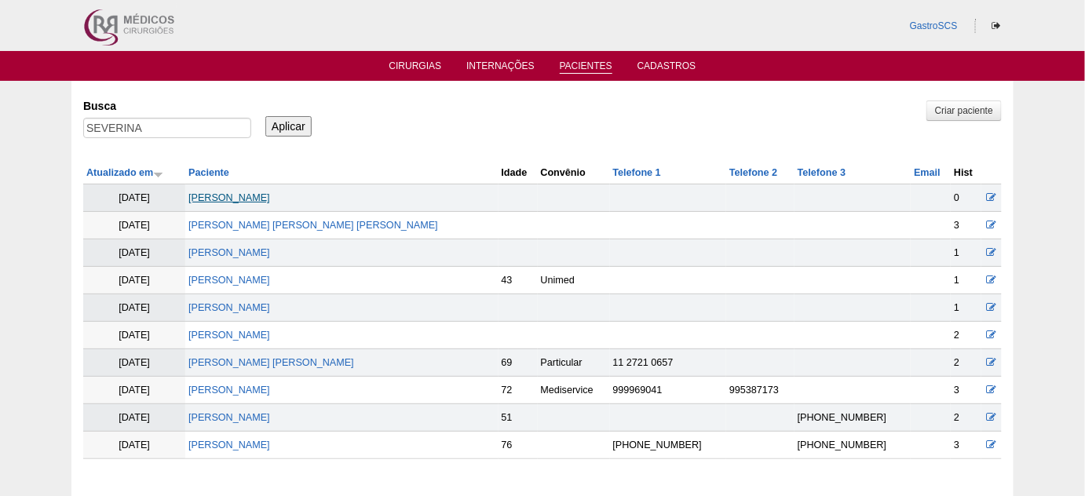
click at [252, 192] on link "[PERSON_NAME]" at bounding box center [229, 197] width 82 height 11
